Goal: Information Seeking & Learning: Learn about a topic

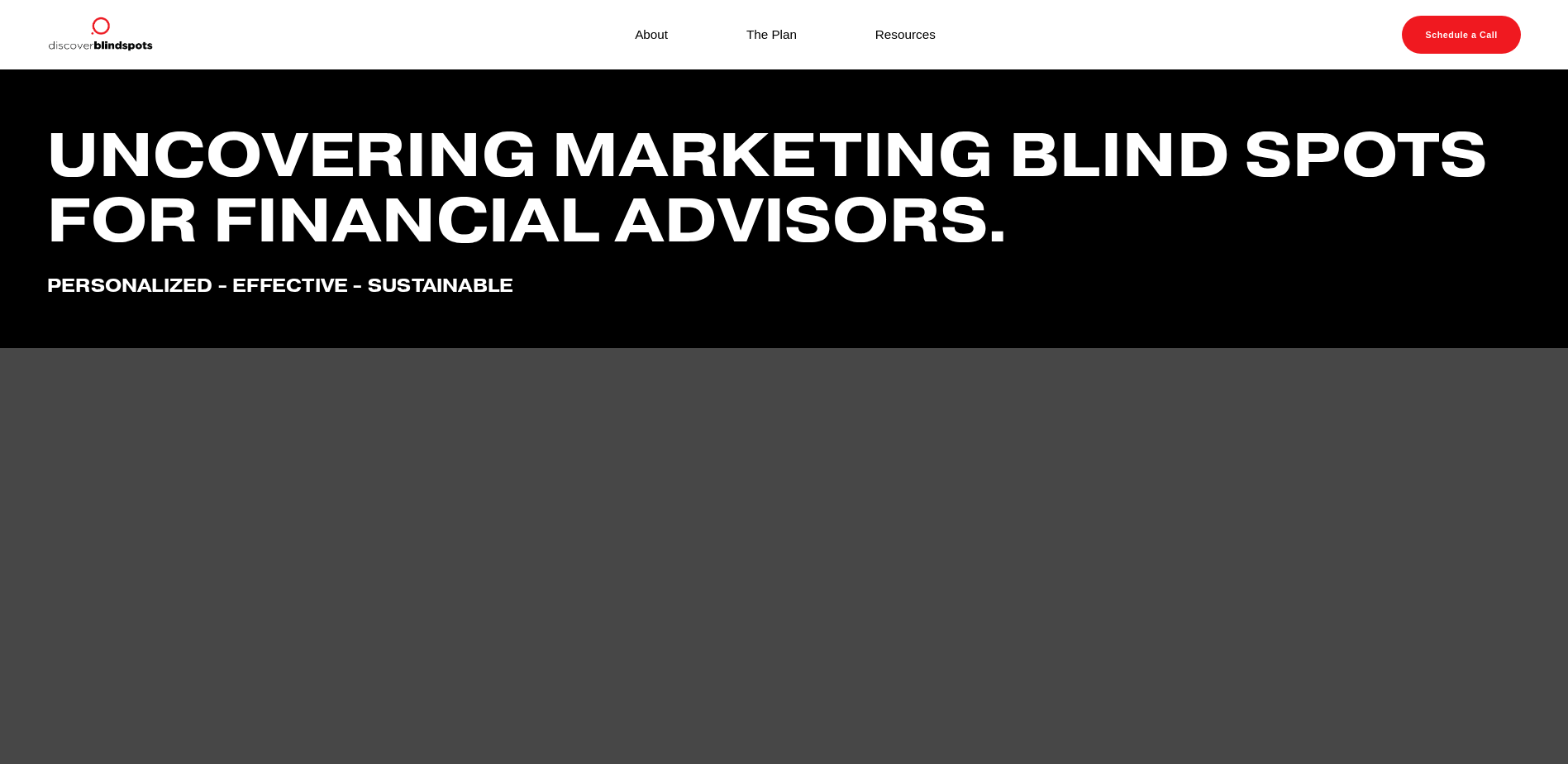
scroll to position [3932, 0]
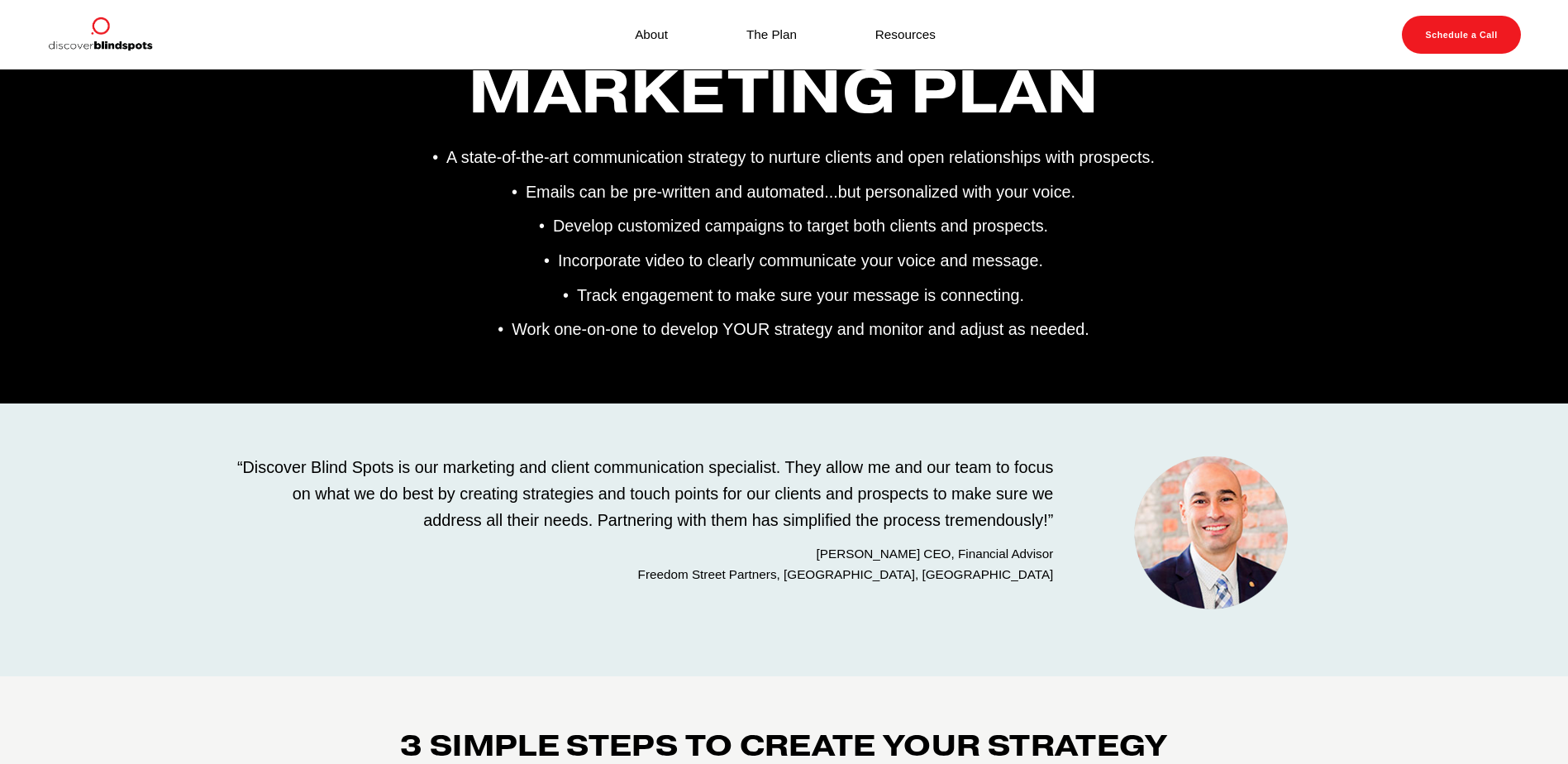
click at [657, 38] on link "About" at bounding box center [651, 35] width 33 height 23
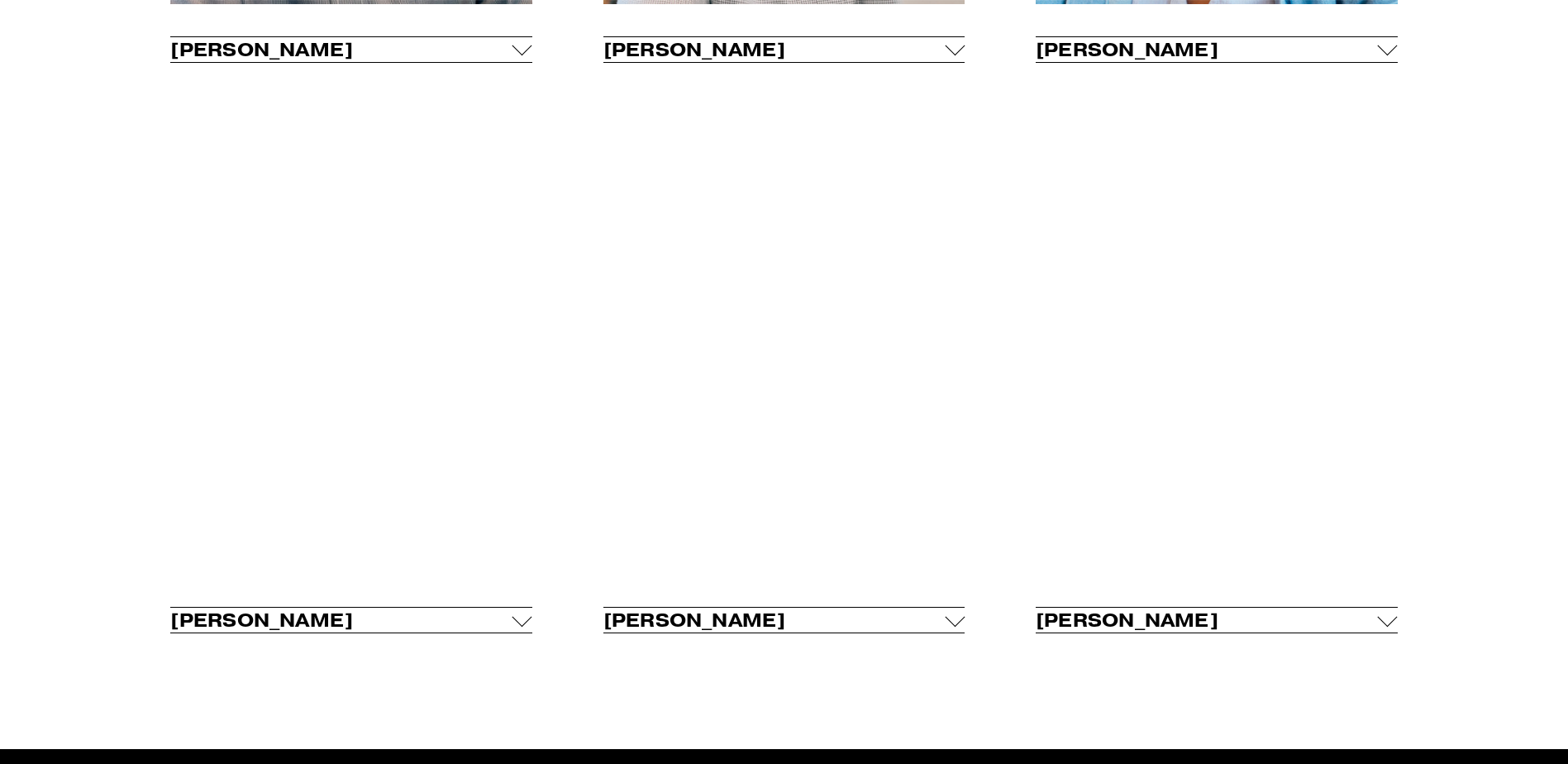
scroll to position [1240, 0]
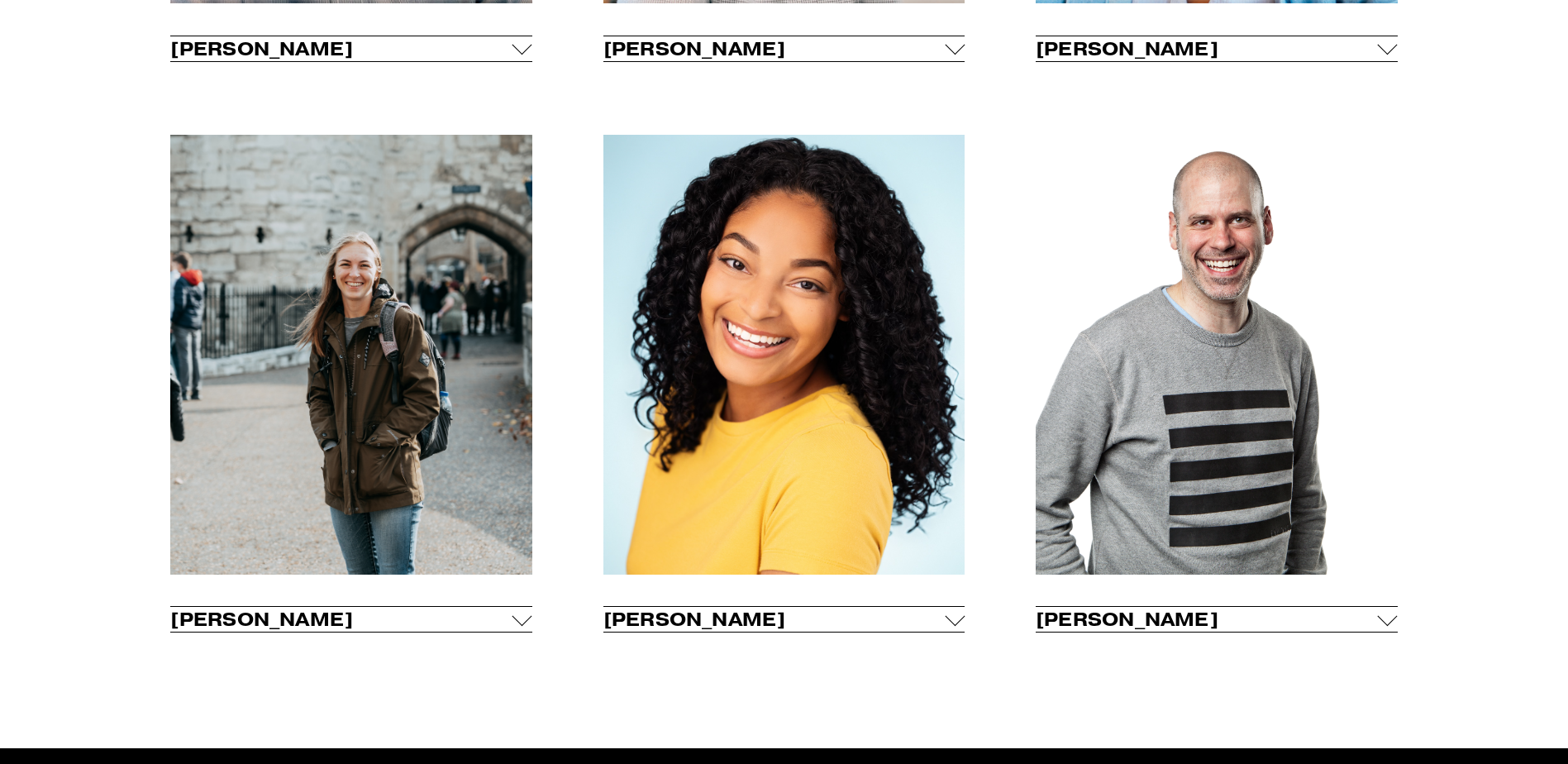
click at [959, 626] on div at bounding box center [954, 615] width 20 height 20
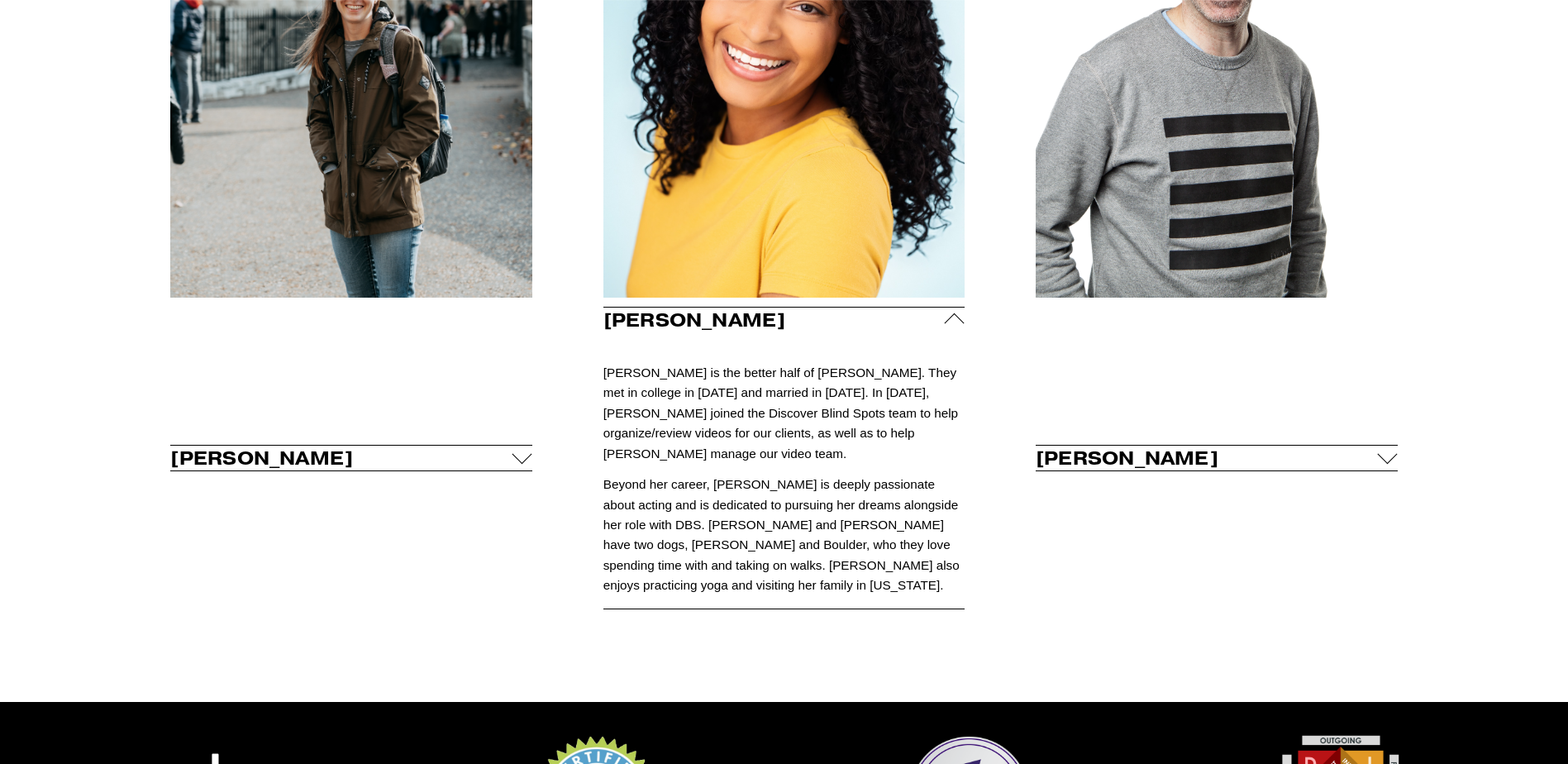
scroll to position [1488, 0]
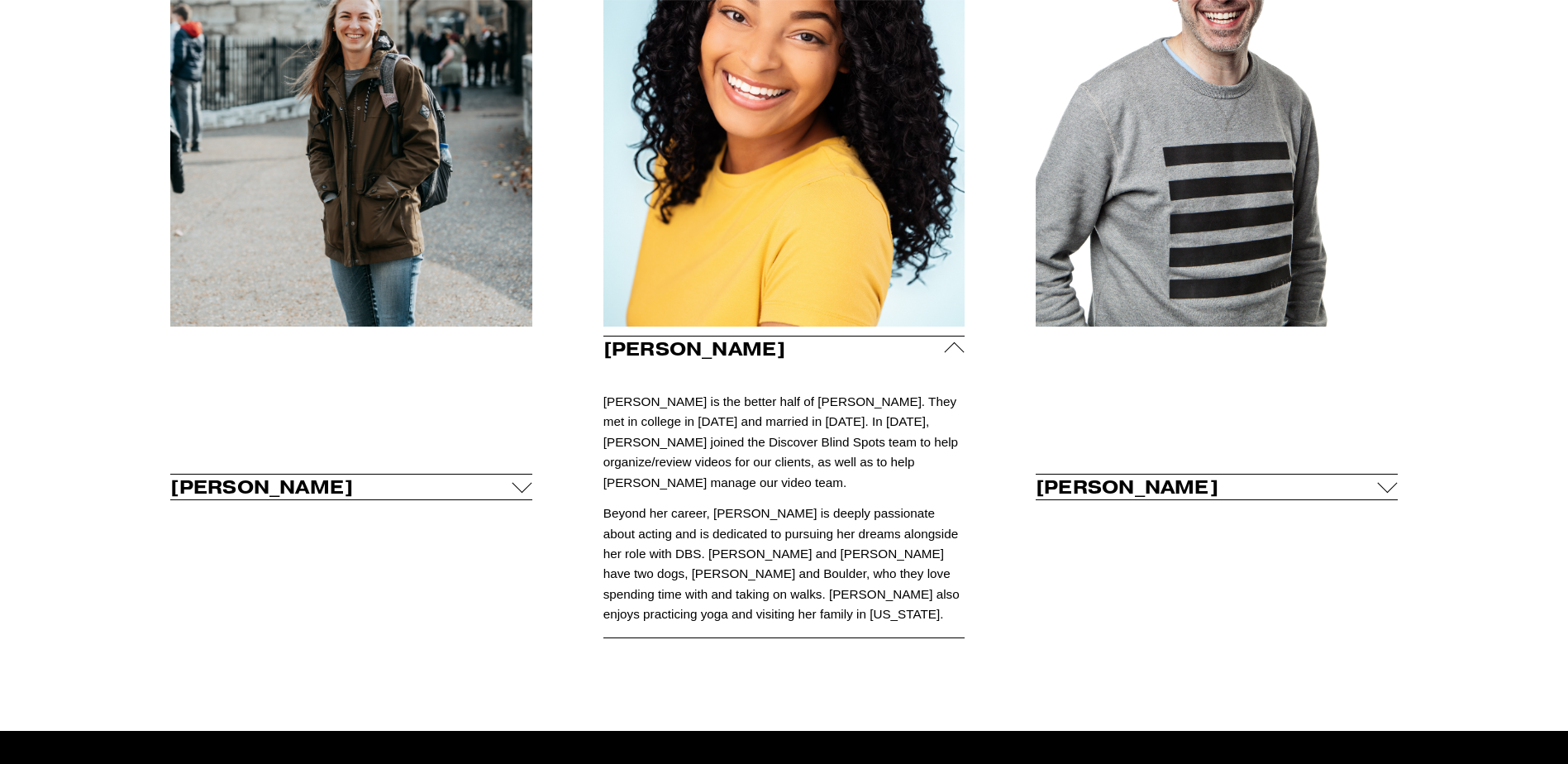
click at [953, 351] on div at bounding box center [954, 348] width 20 height 20
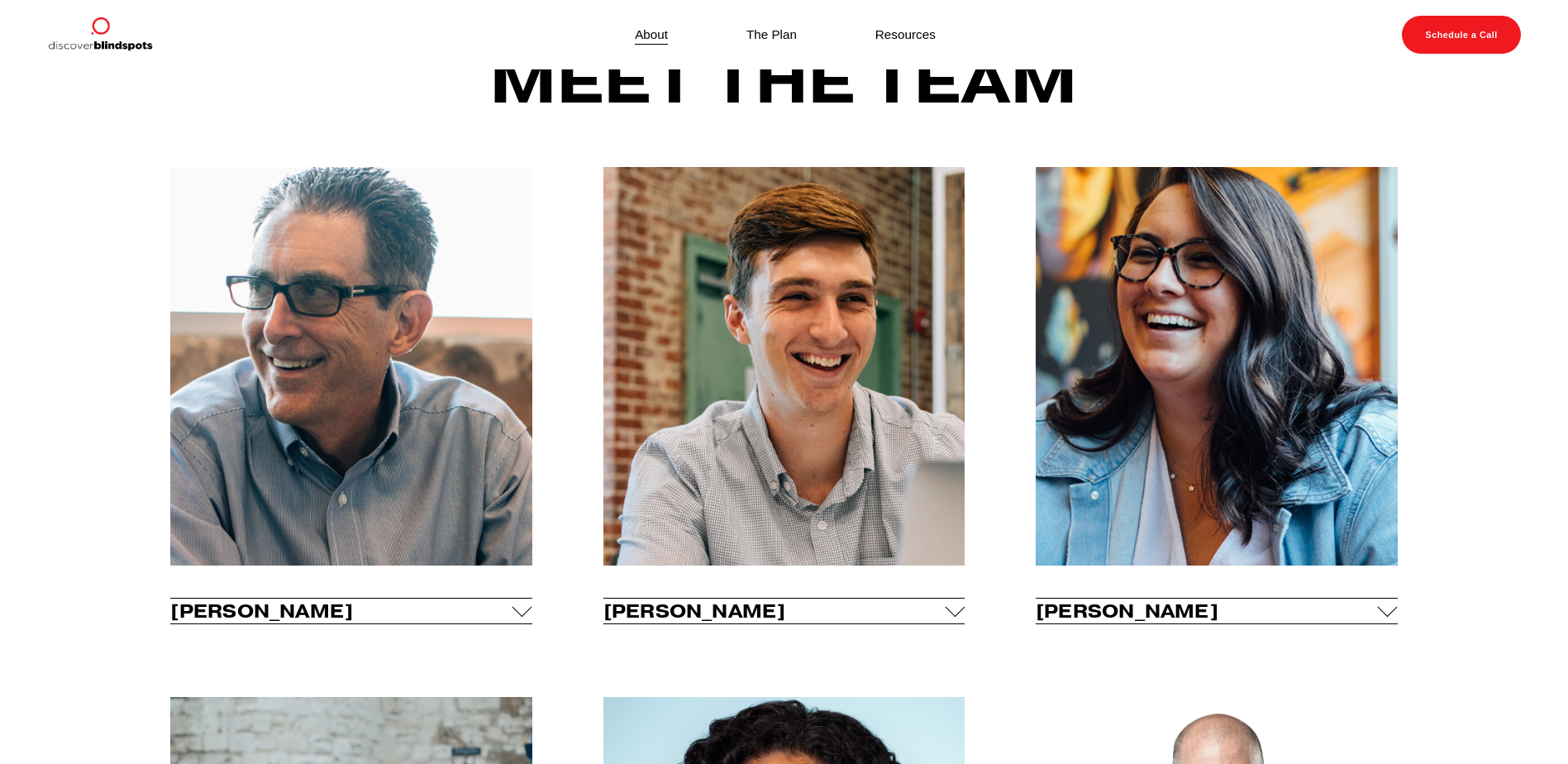
scroll to position [661, 0]
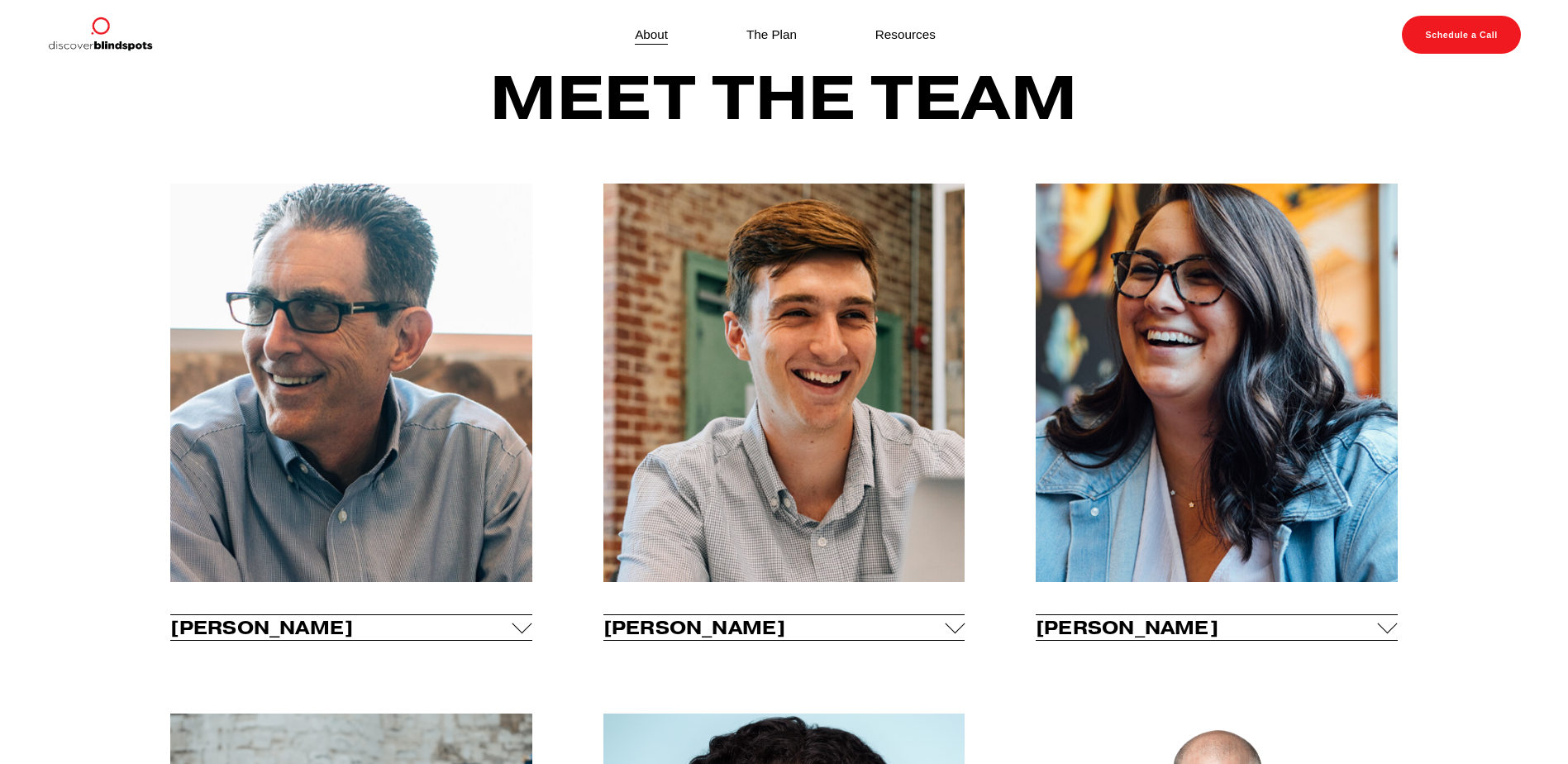
click at [948, 634] on div at bounding box center [954, 627] width 20 height 20
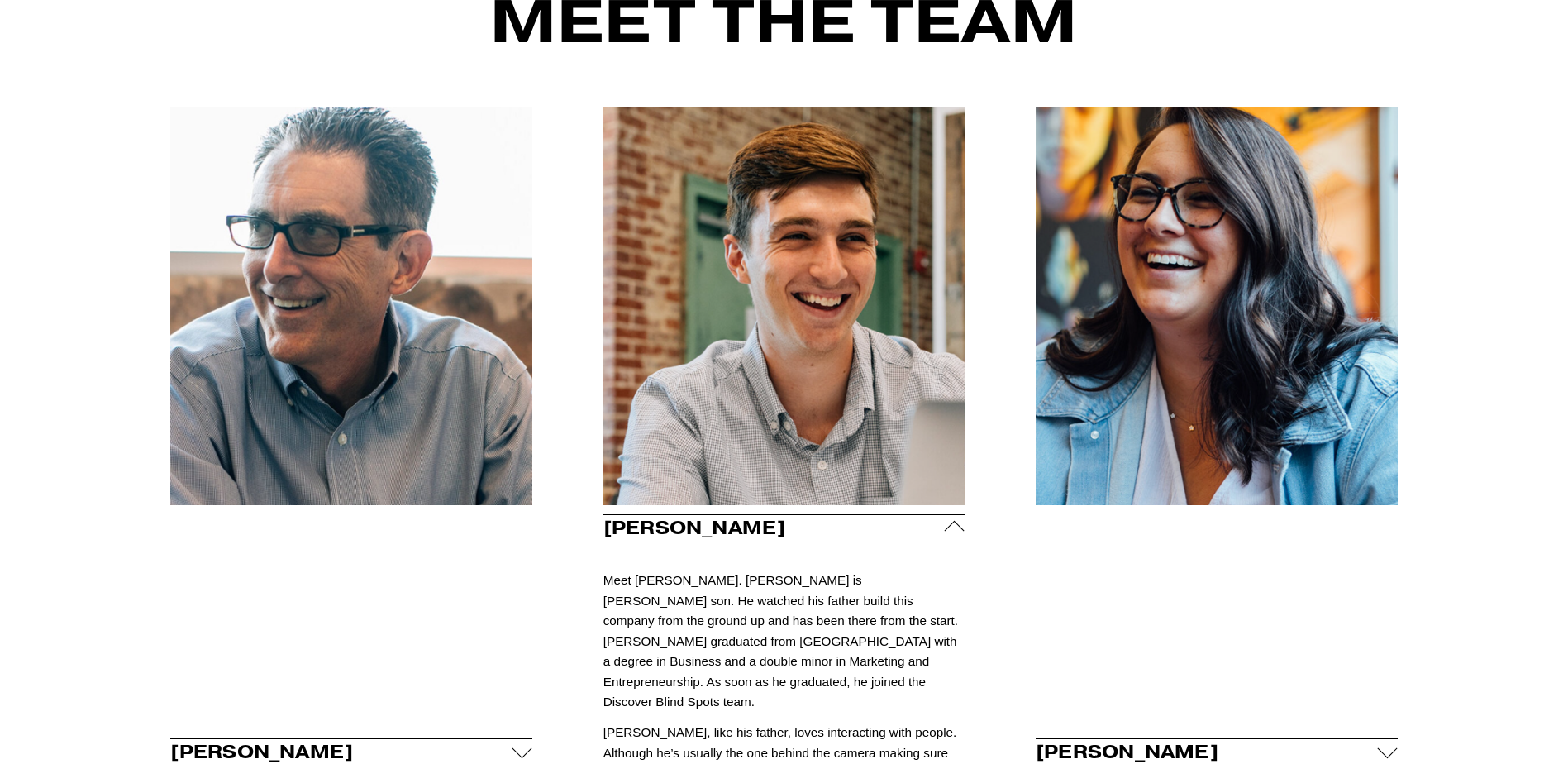
scroll to position [744, 0]
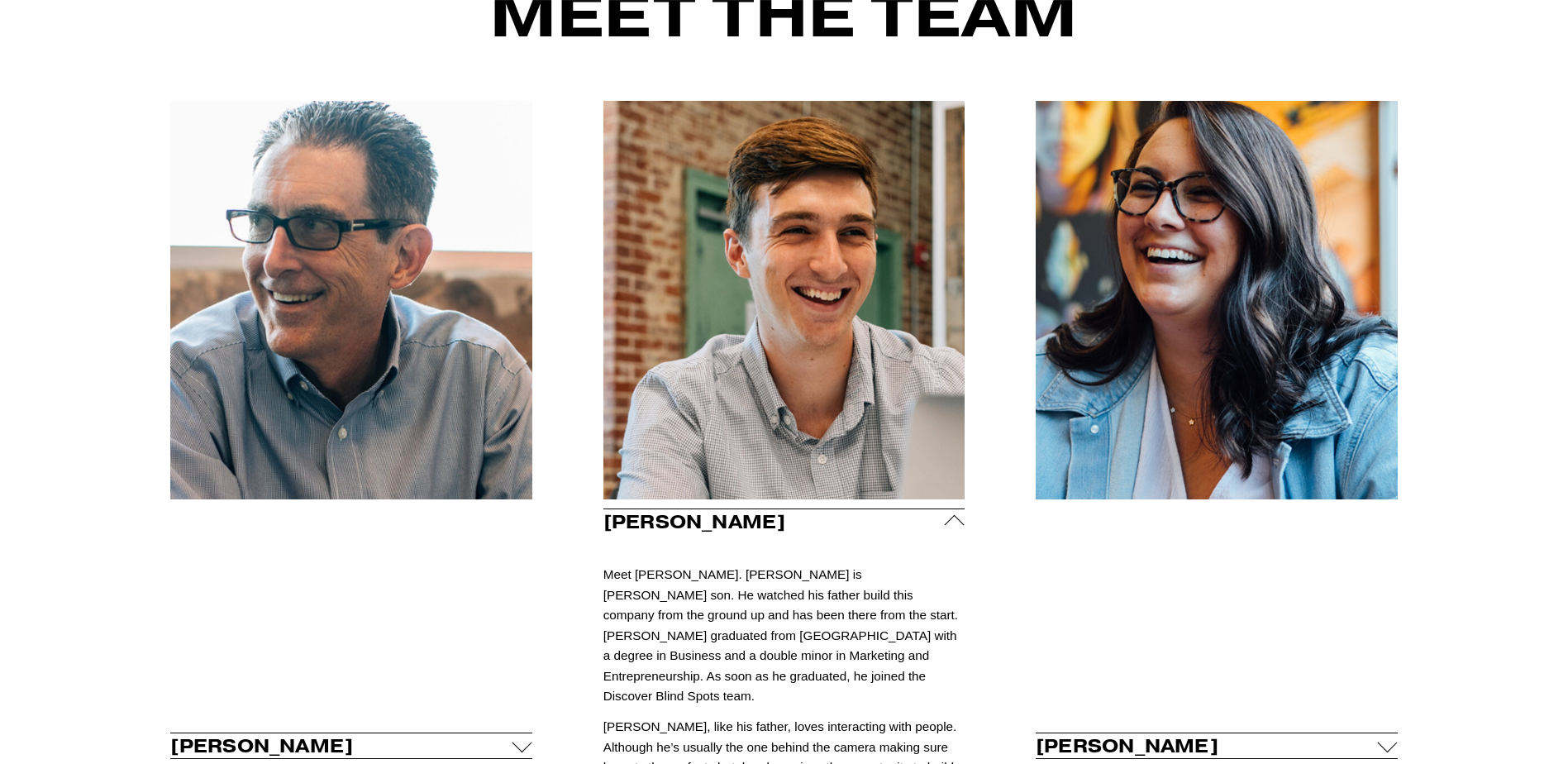
click at [954, 521] on div at bounding box center [954, 524] width 20 height 20
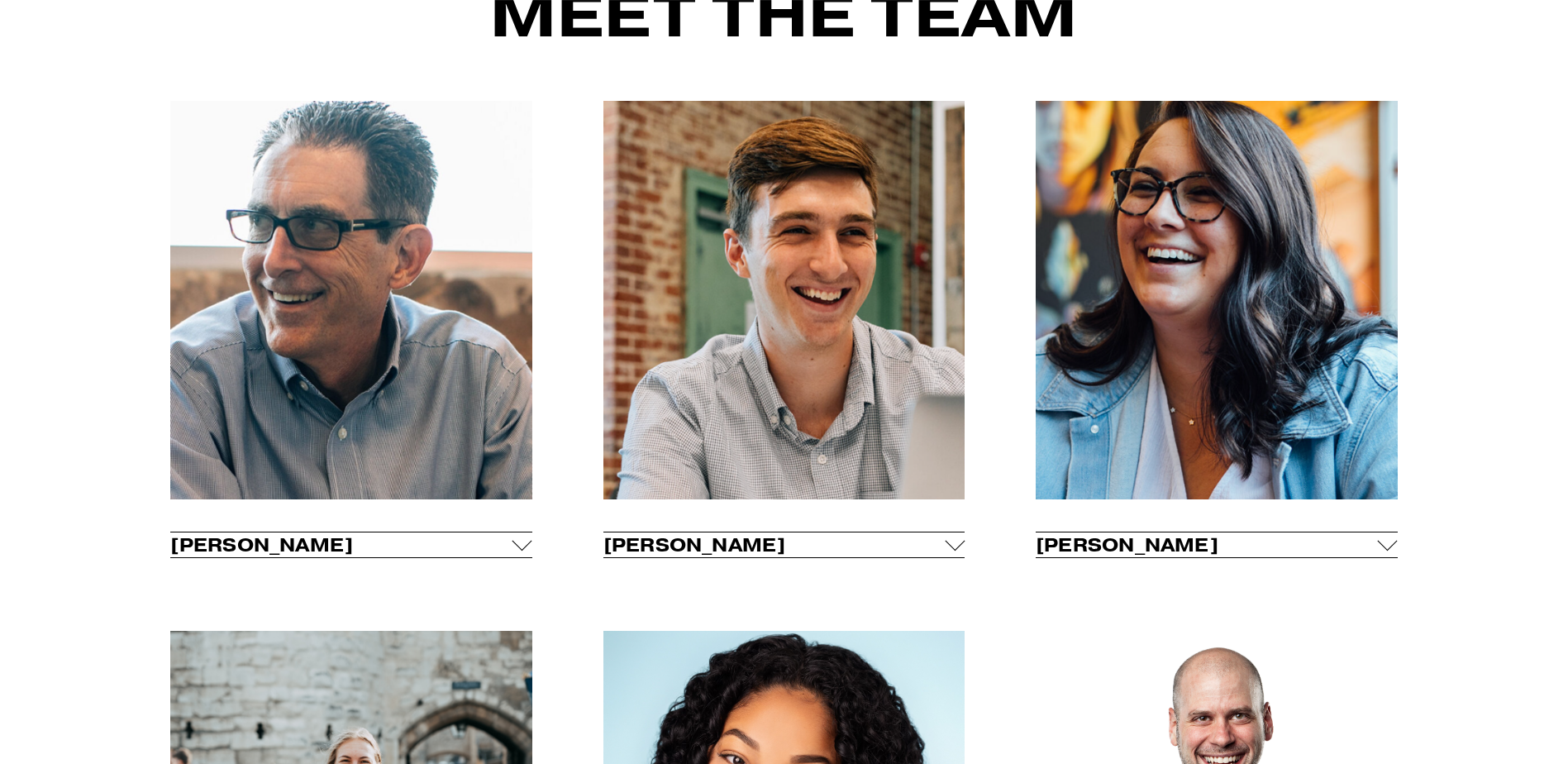
click at [514, 549] on div at bounding box center [522, 541] width 20 height 20
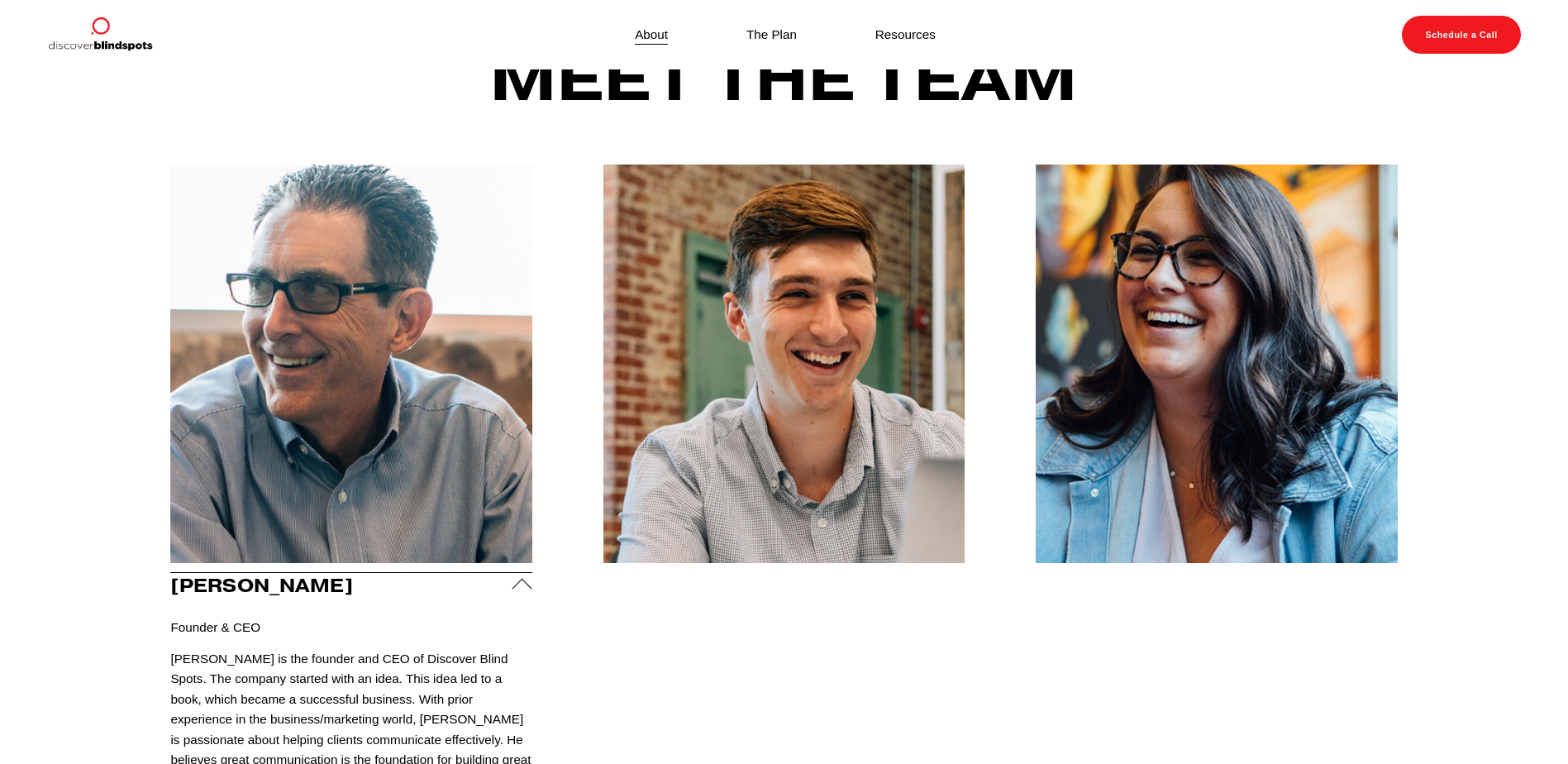
scroll to position [661, 0]
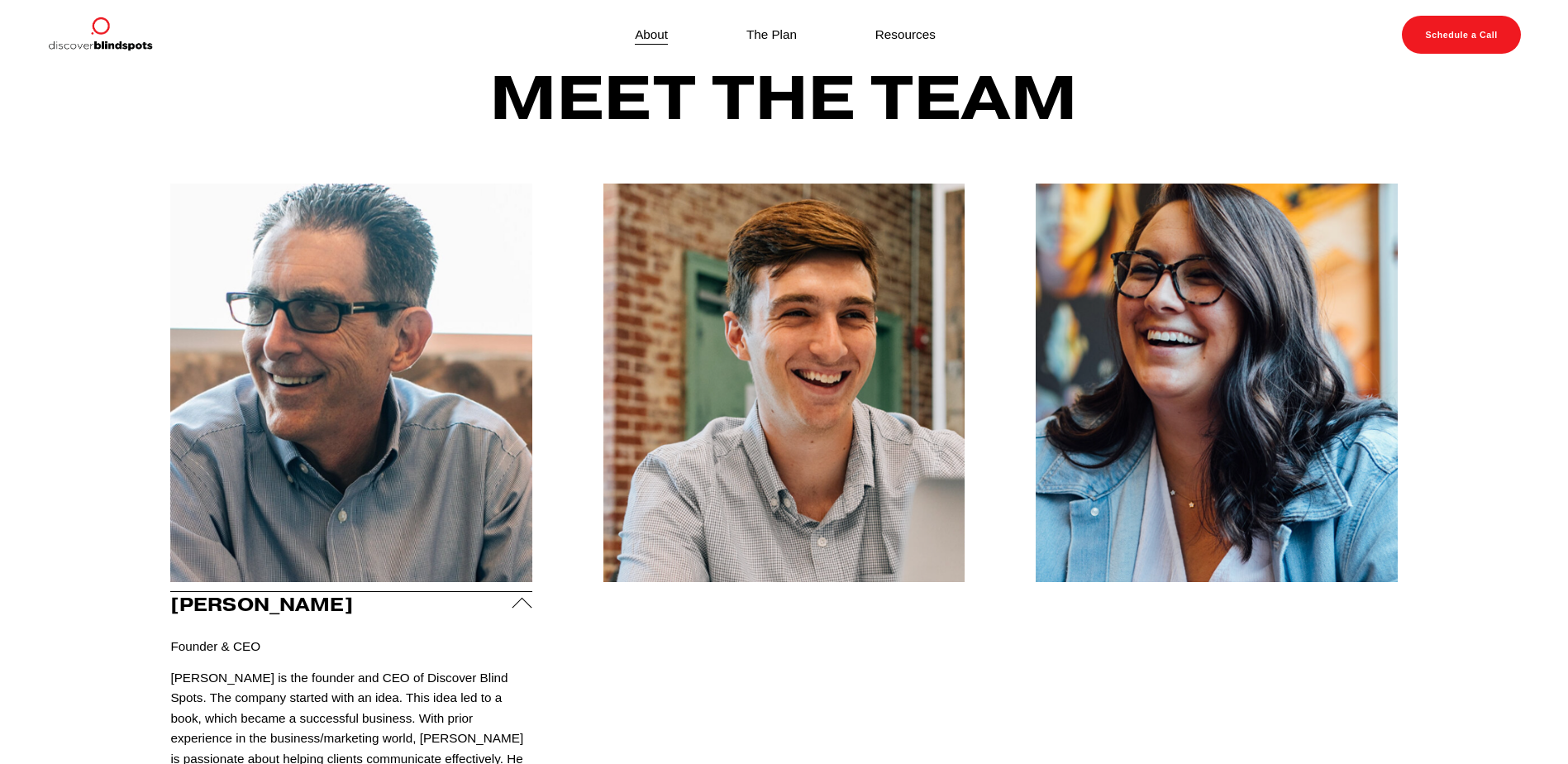
click at [522, 603] on div at bounding box center [522, 607] width 20 height 20
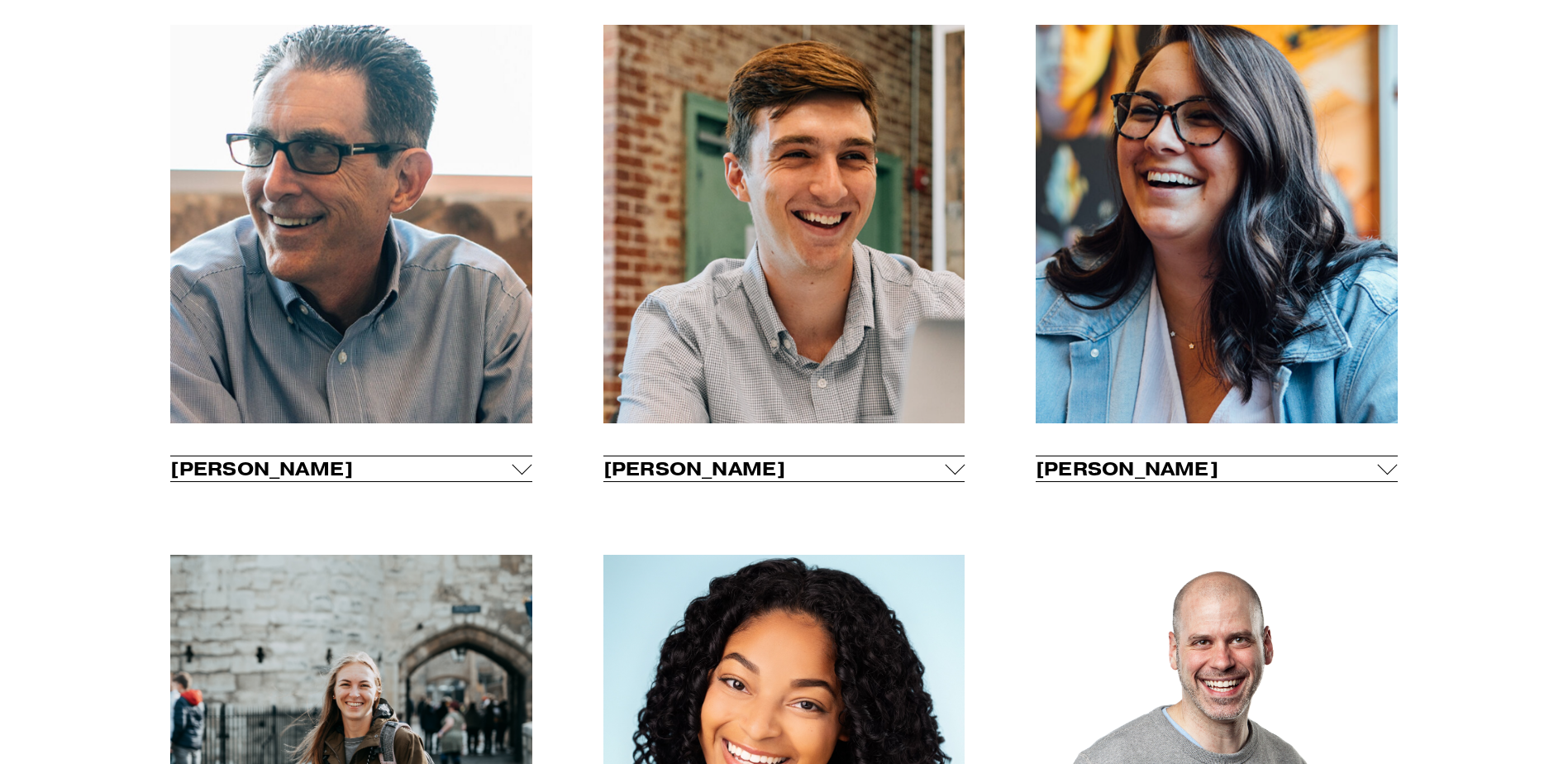
scroll to position [827, 0]
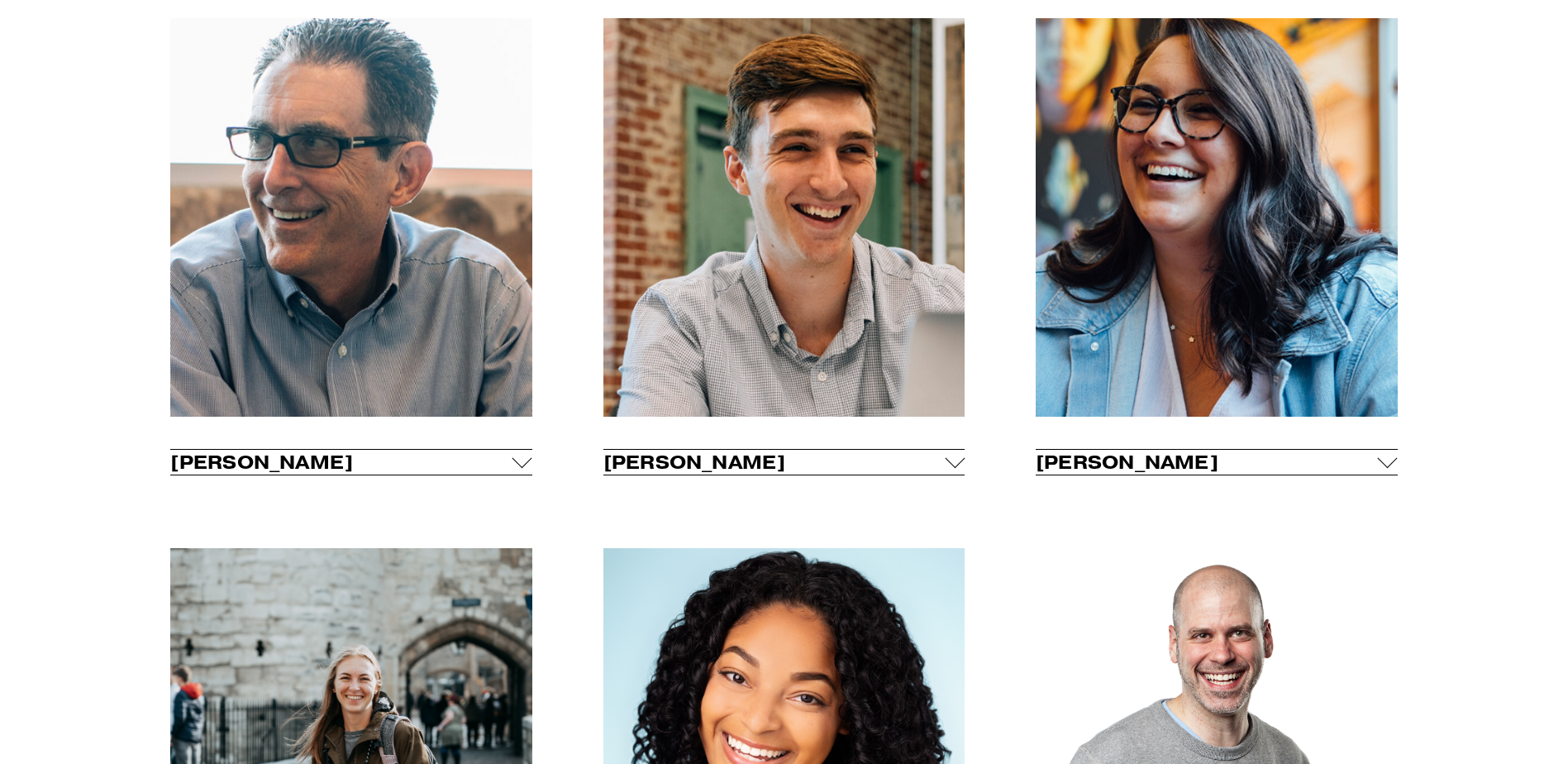
click at [1382, 465] on div at bounding box center [1387, 458] width 20 height 20
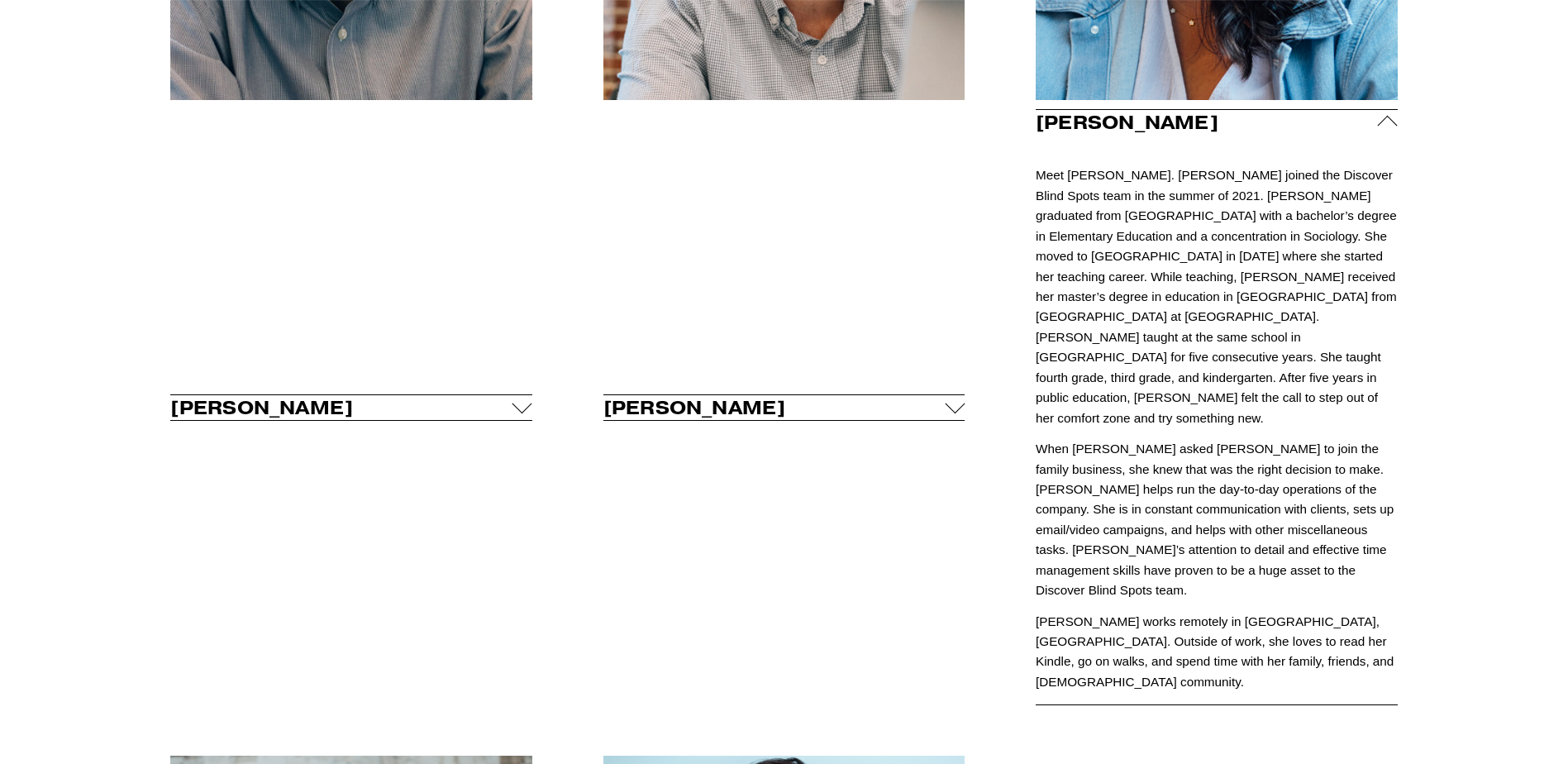
scroll to position [1157, 0]
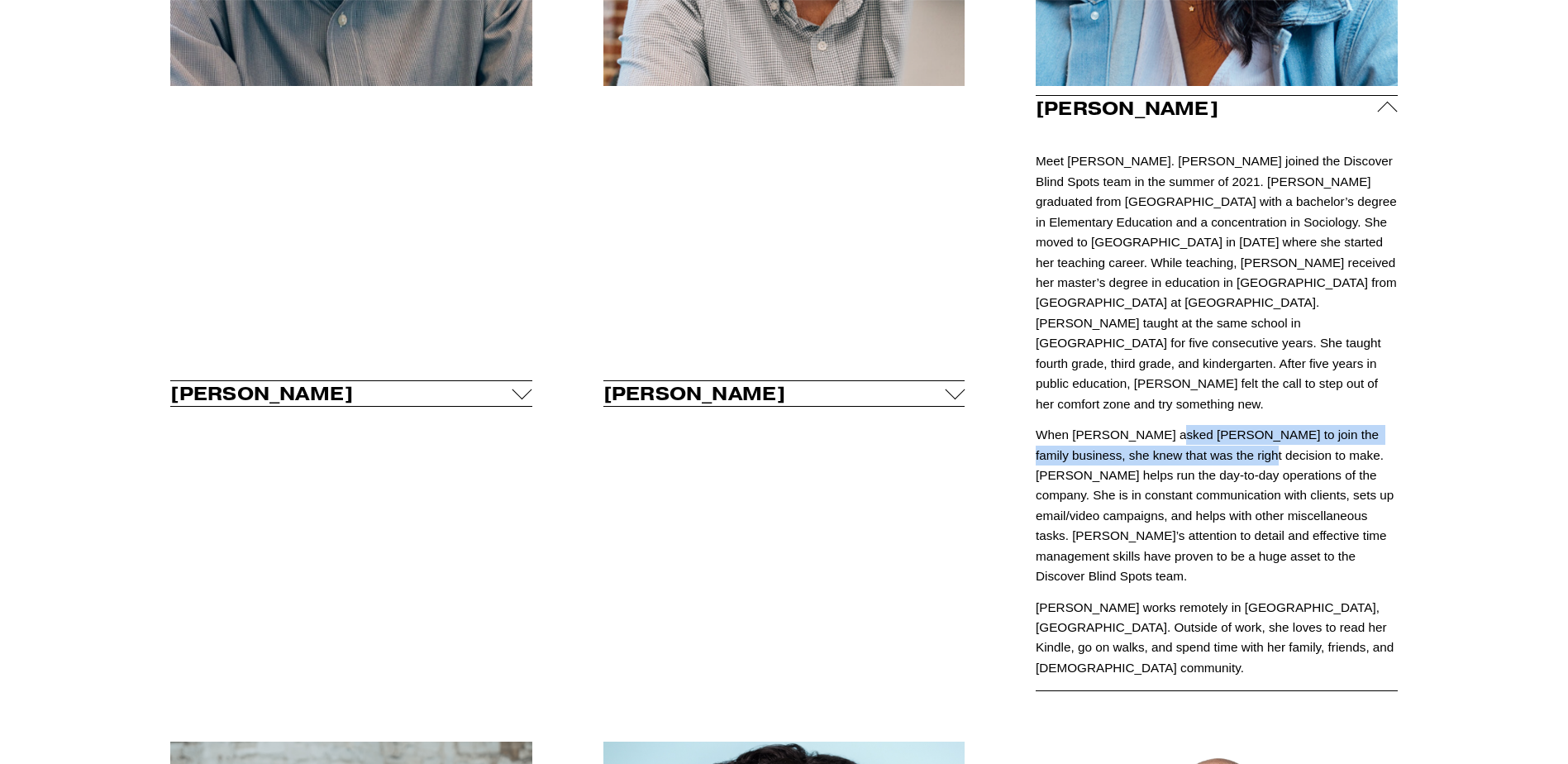
drag, startPoint x: 1163, startPoint y: 392, endPoint x: 1207, endPoint y: 420, distance: 52.2
click at [1207, 425] on p "When [PERSON_NAME] asked [PERSON_NAME] to join the family business, she knew th…" at bounding box center [1216, 506] width 362 height 162
drag, startPoint x: 1379, startPoint y: 115, endPoint x: 1370, endPoint y: 119, distance: 9.8
click at [1378, 115] on div at bounding box center [1387, 111] width 20 height 20
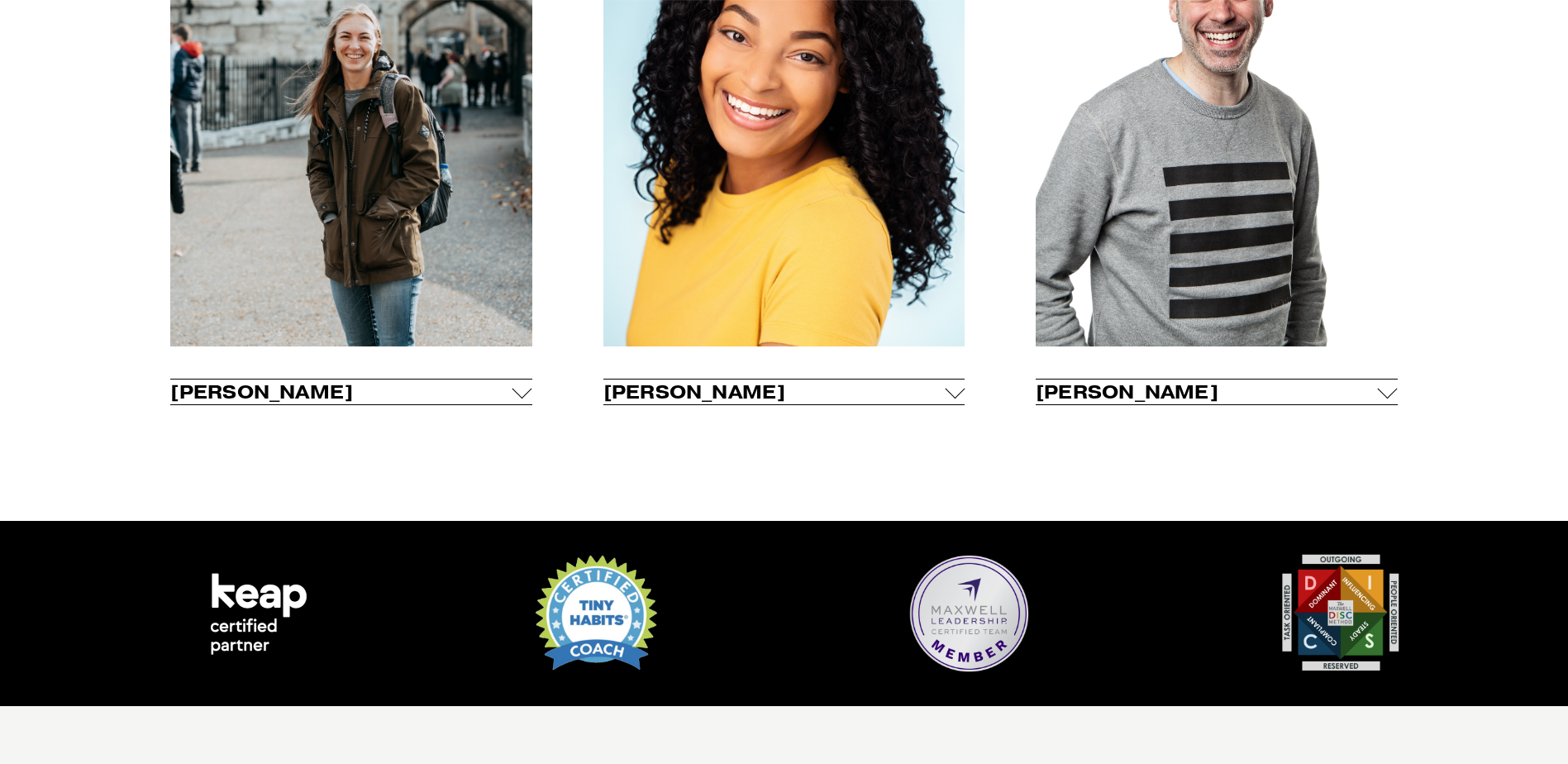
scroll to position [1488, 0]
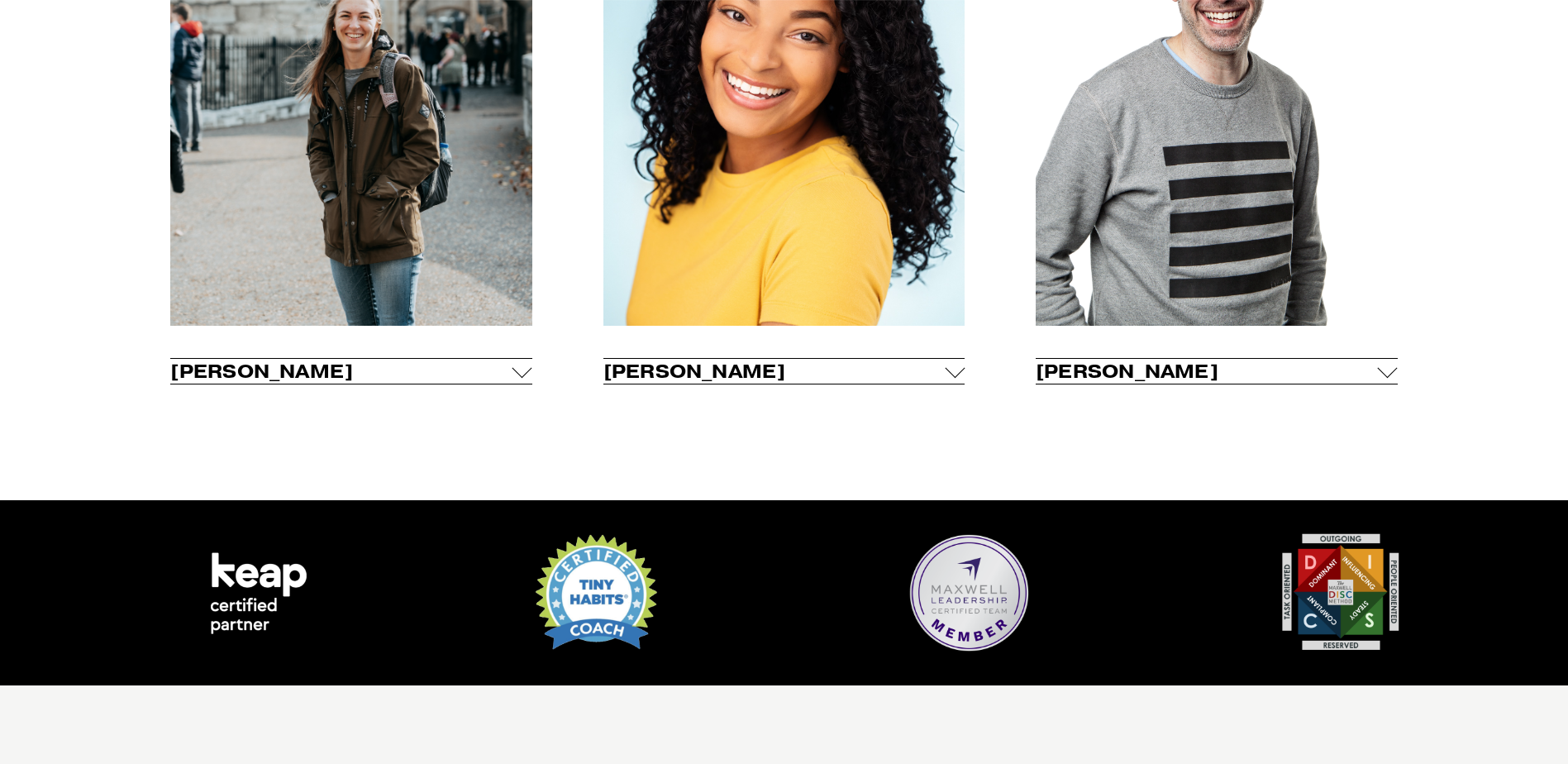
click at [1388, 378] on div at bounding box center [1387, 367] width 20 height 20
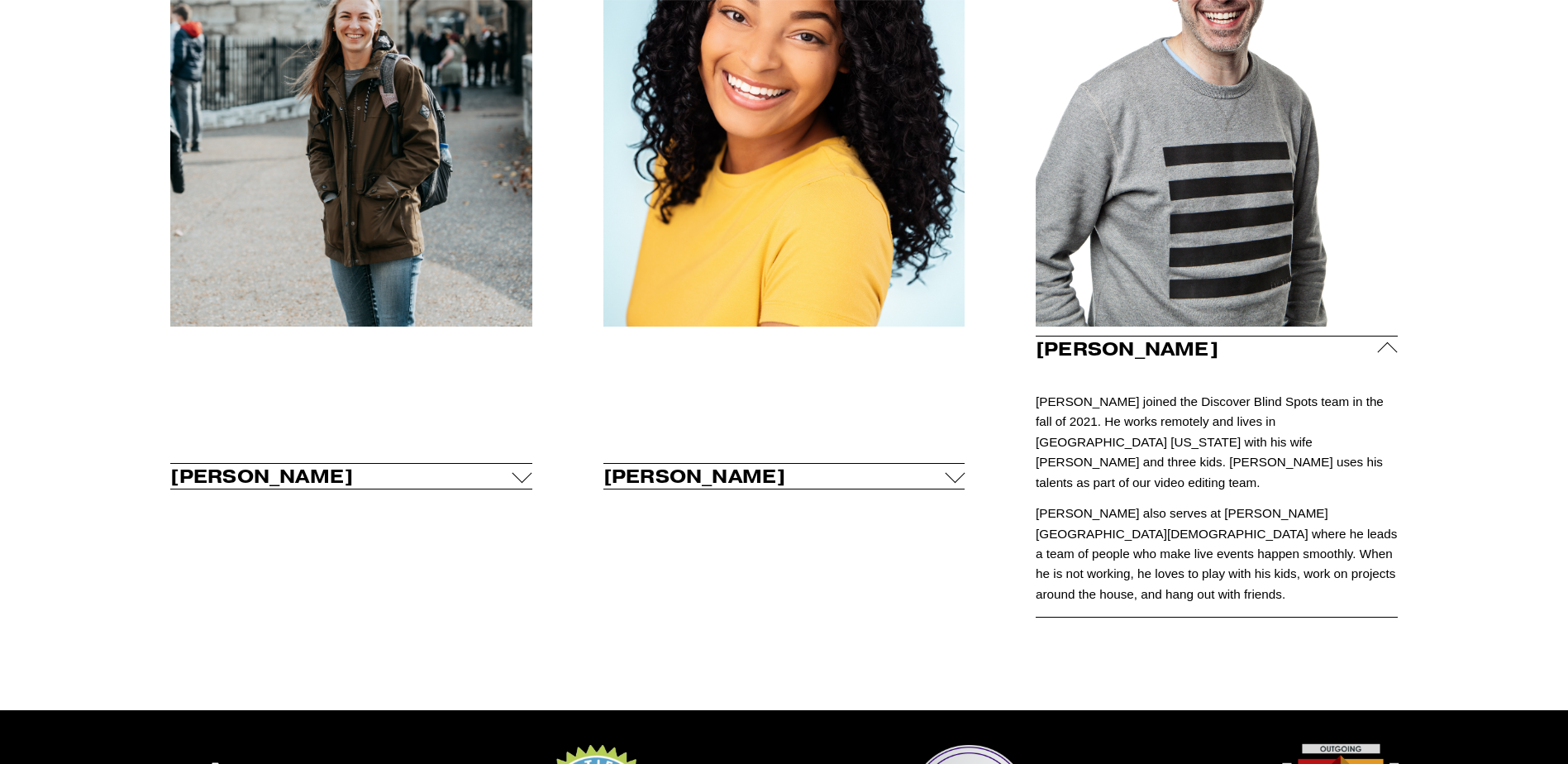
click at [1393, 358] on div at bounding box center [1387, 352] width 20 height 20
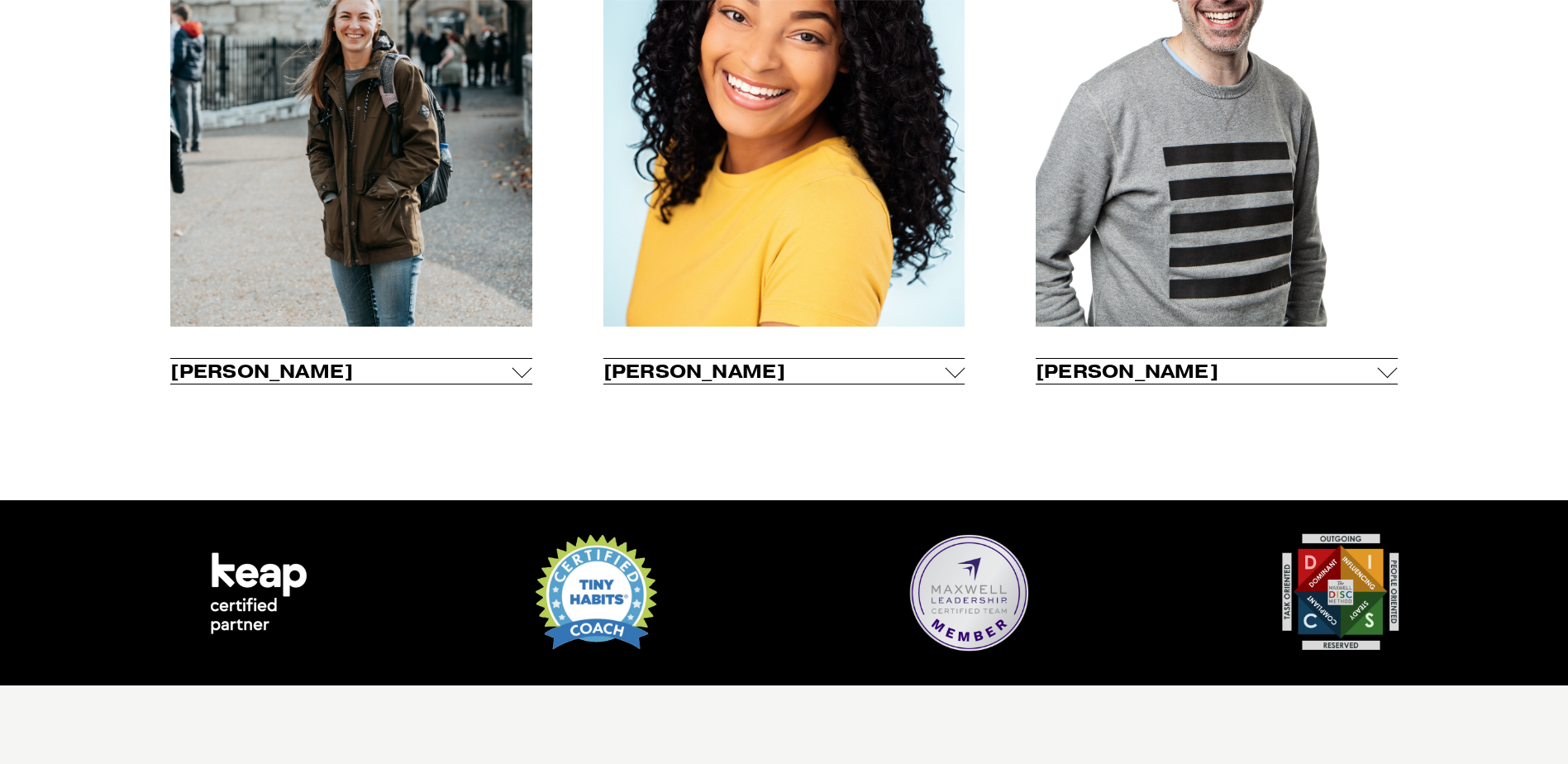
click at [518, 378] on div at bounding box center [522, 367] width 20 height 20
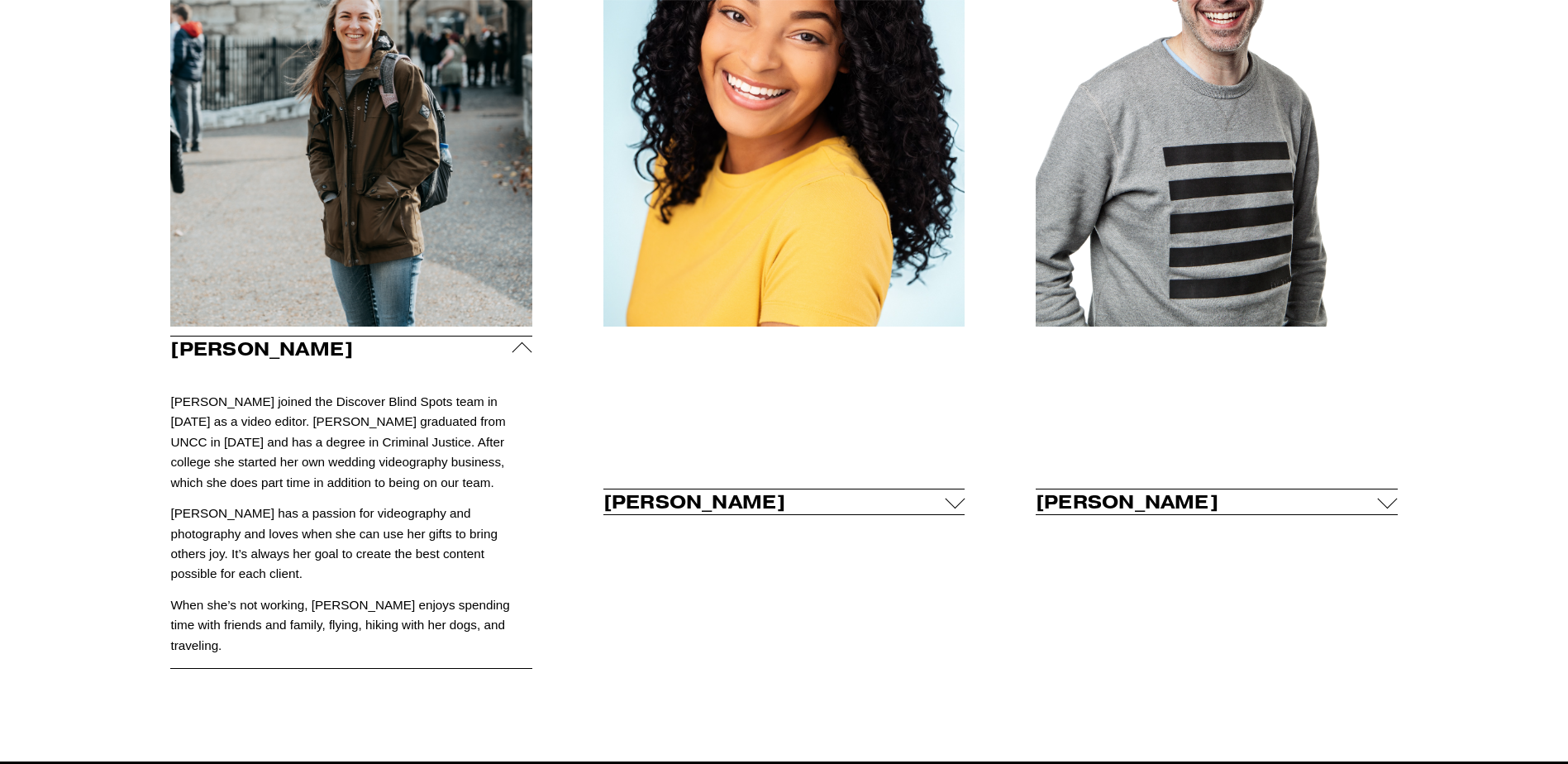
click at [522, 352] on div at bounding box center [522, 352] width 20 height 20
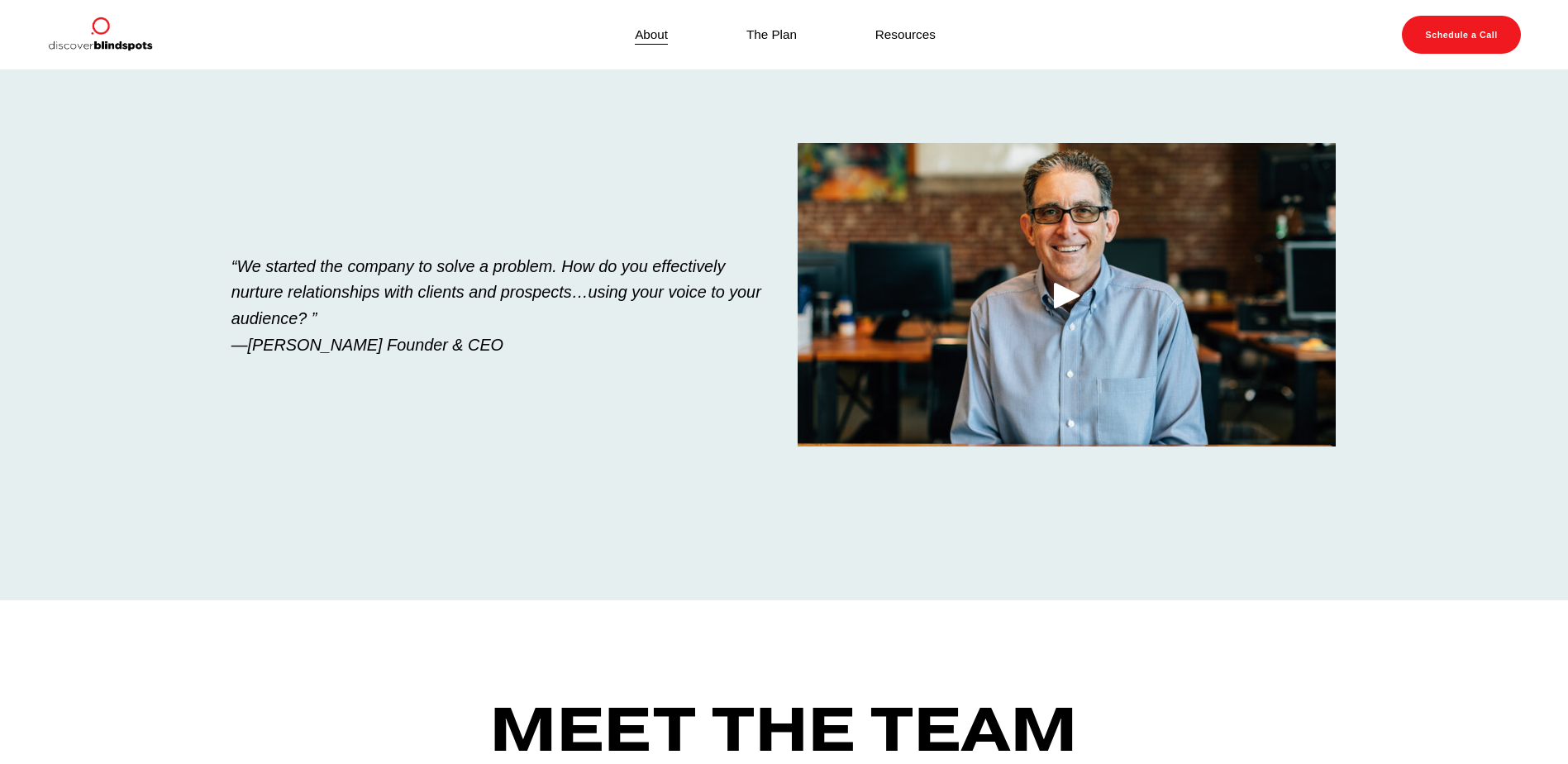
scroll to position [0, 0]
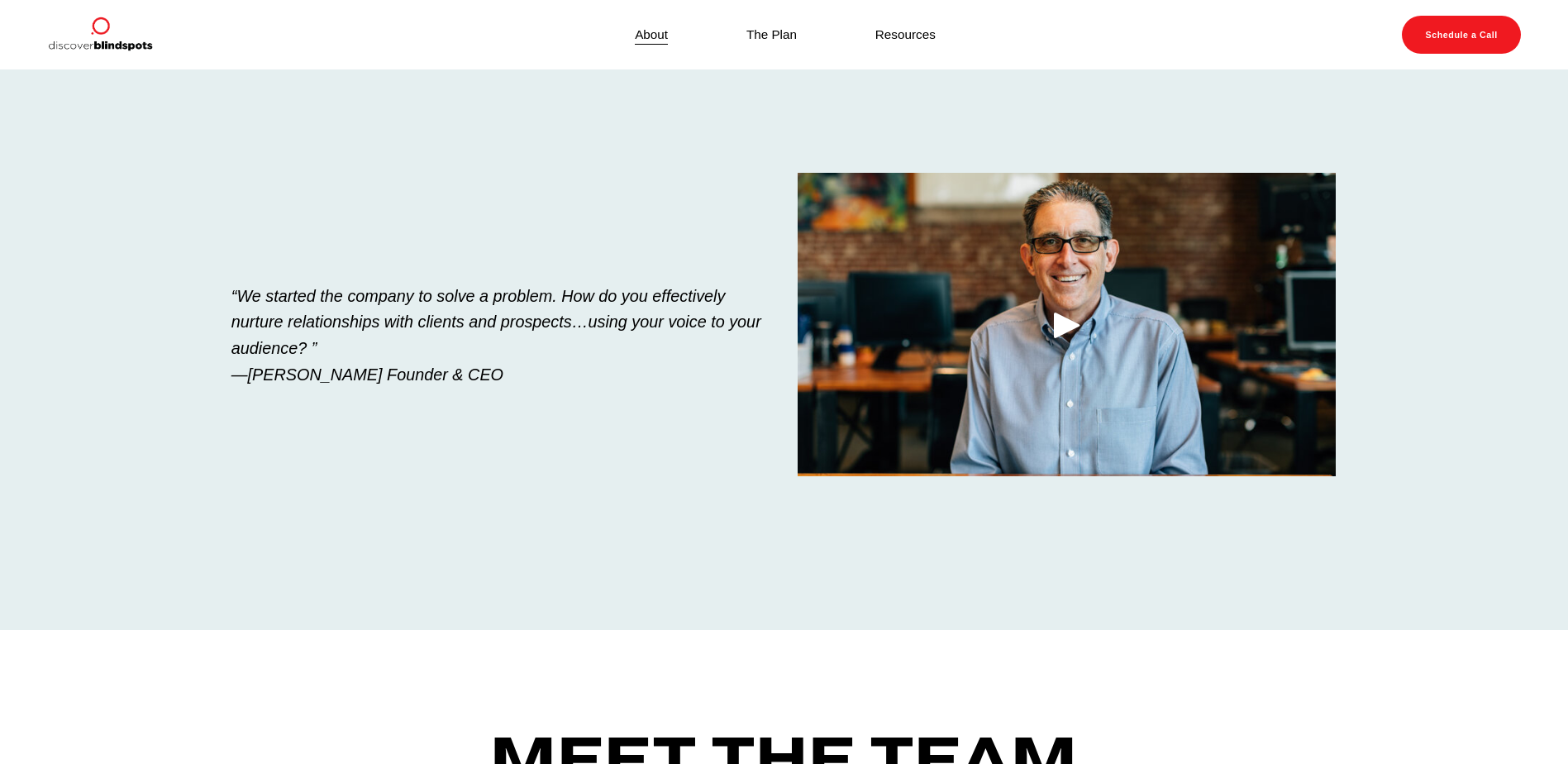
click at [1063, 328] on div "Play" at bounding box center [1067, 325] width 40 height 40
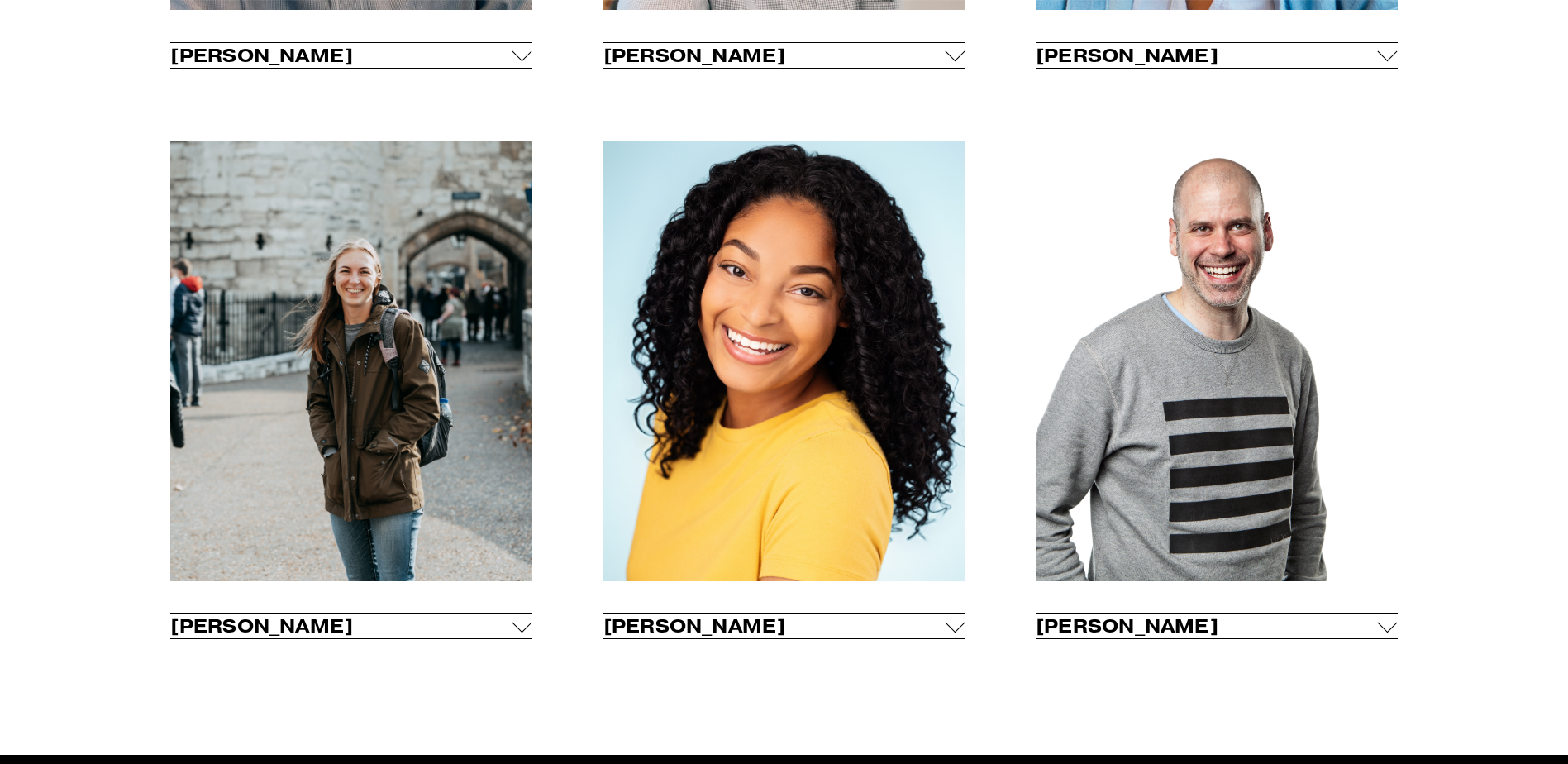
scroll to position [1240, 0]
